Goal: Information Seeking & Learning: Learn about a topic

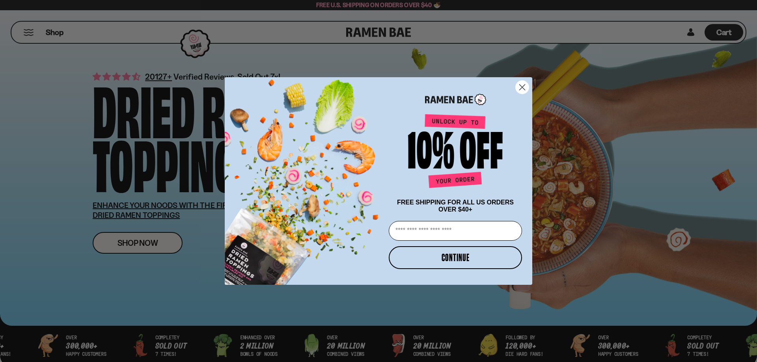
click at [524, 89] on circle "Close dialog" at bounding box center [522, 87] width 13 height 13
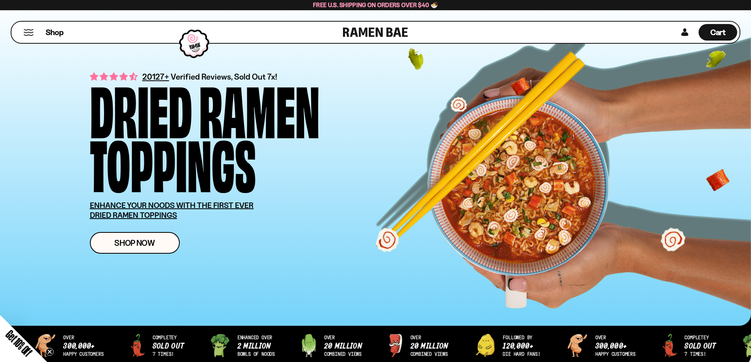
click at [29, 32] on button "Mobile Menu Trigger" at bounding box center [28, 32] width 11 height 7
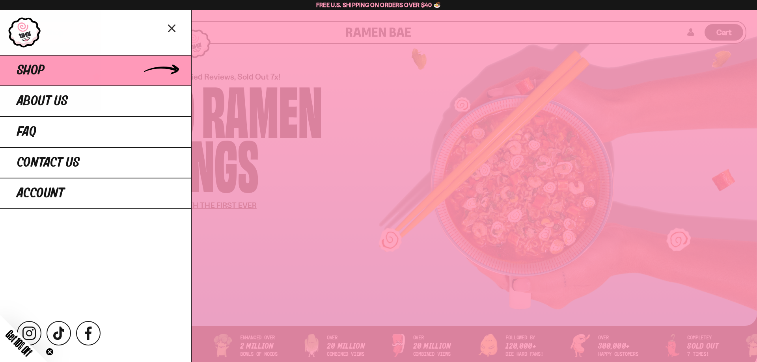
click at [27, 76] on span "Shop" at bounding box center [31, 71] width 28 height 14
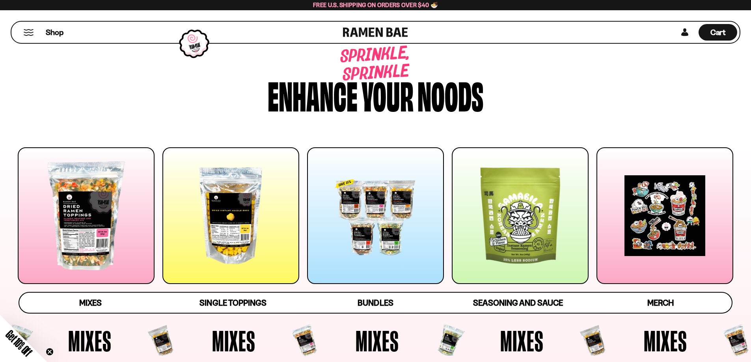
click at [125, 224] on div at bounding box center [86, 216] width 137 height 137
click at [22, 31] on div "Shop" at bounding box center [178, 32] width 329 height 21
click at [28, 33] on button "Mobile Menu Trigger" at bounding box center [28, 32] width 11 height 7
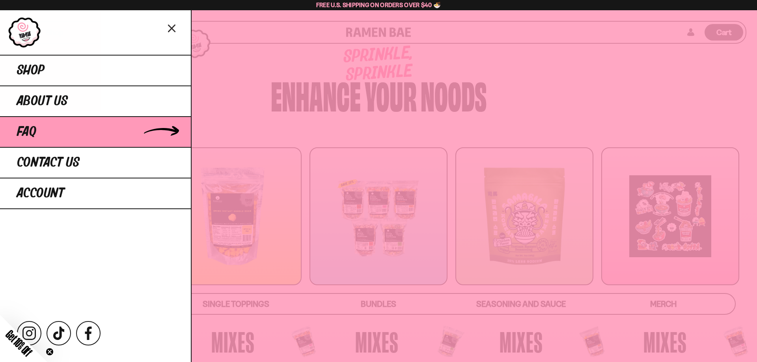
click at [42, 126] on link "FAQ" at bounding box center [95, 131] width 191 height 31
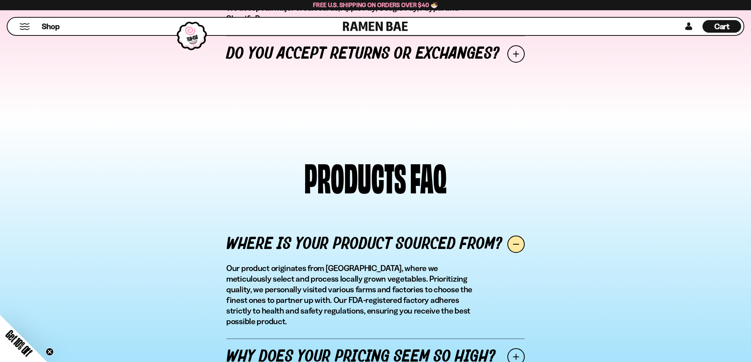
scroll to position [828, 0]
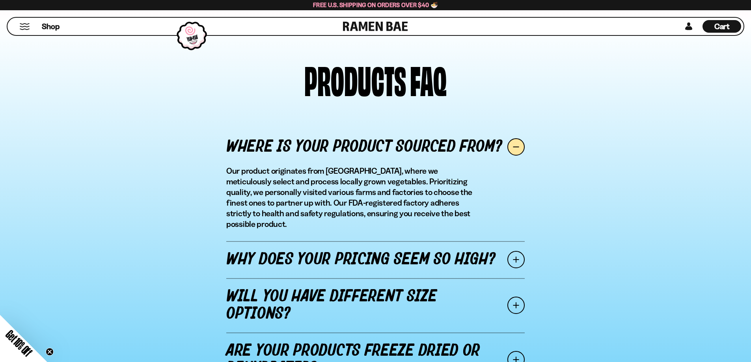
click at [516, 251] on span at bounding box center [516, 259] width 17 height 17
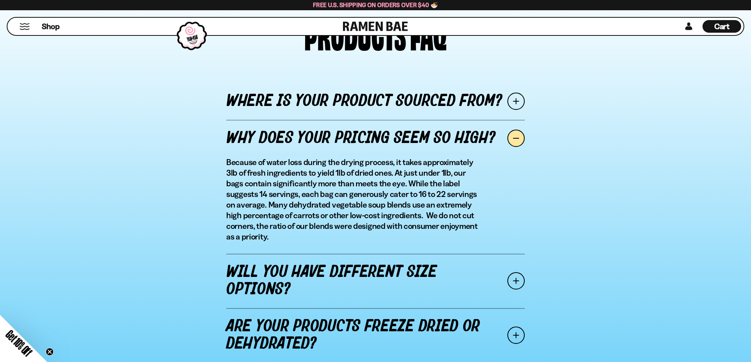
scroll to position [947, 0]
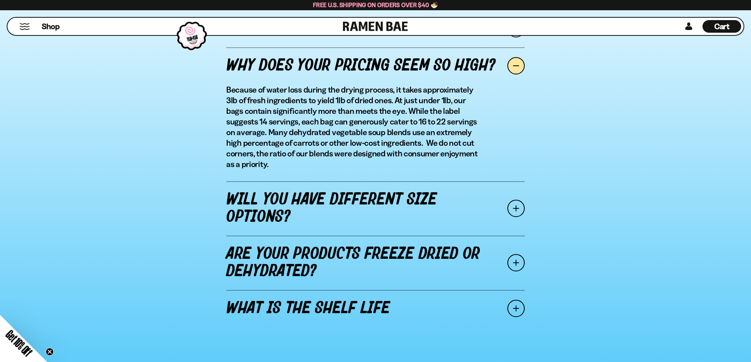
click at [518, 205] on span at bounding box center [516, 208] width 17 height 17
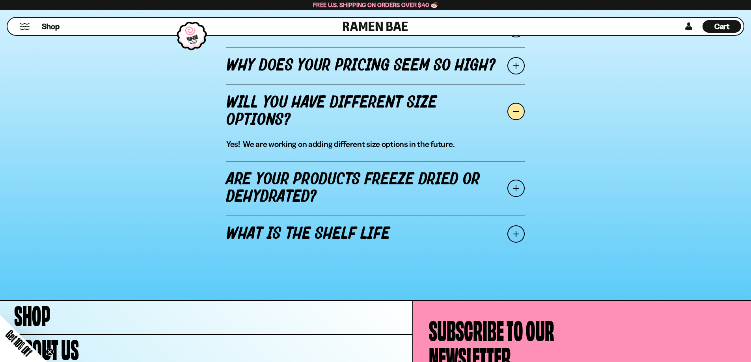
click at [512, 190] on span at bounding box center [516, 188] width 17 height 17
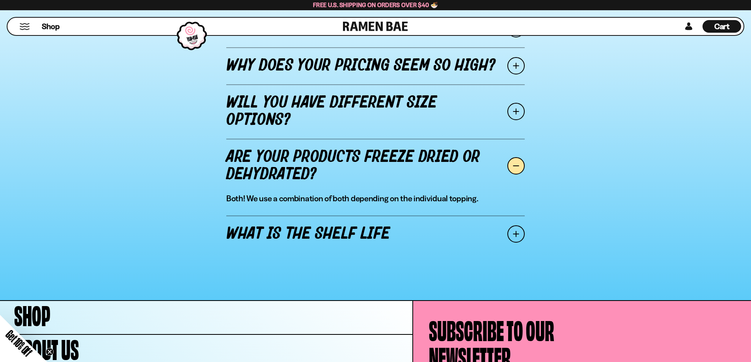
click at [517, 235] on span at bounding box center [516, 234] width 17 height 17
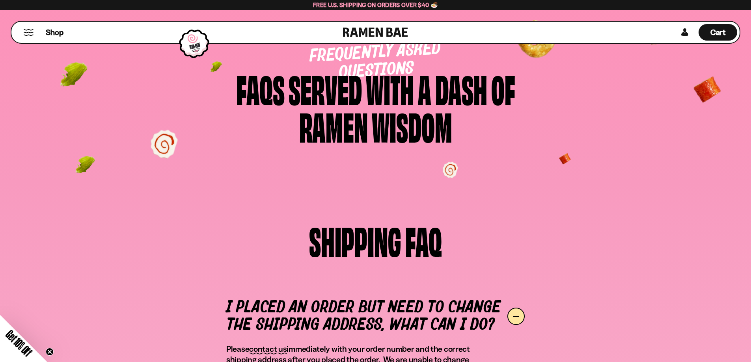
scroll to position [0, 0]
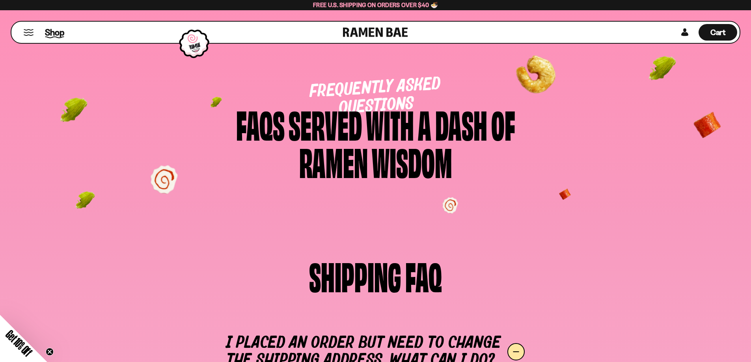
click at [51, 31] on span "Shop" at bounding box center [54, 32] width 19 height 12
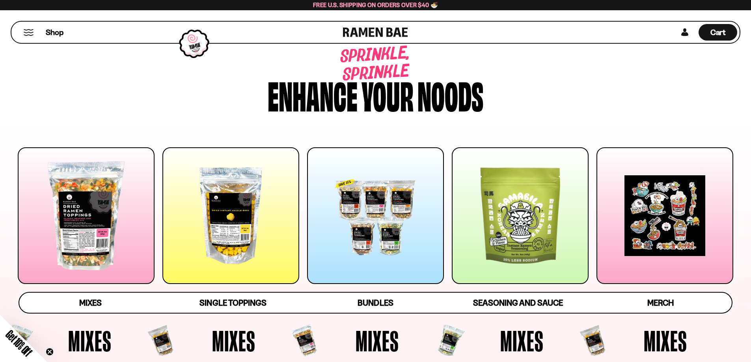
click at [193, 45] on div at bounding box center [194, 43] width 38 height 37
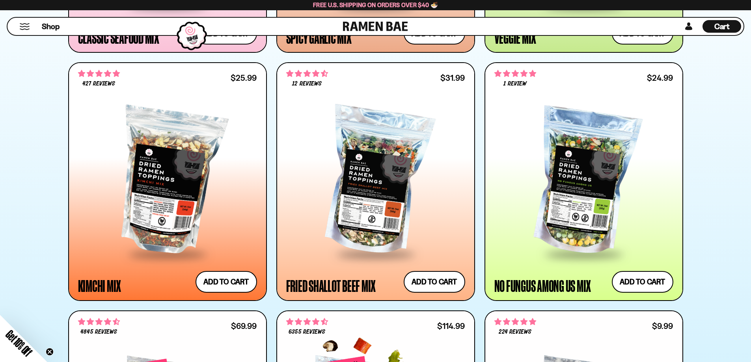
scroll to position [592, 0]
